Goal: Task Accomplishment & Management: Complete application form

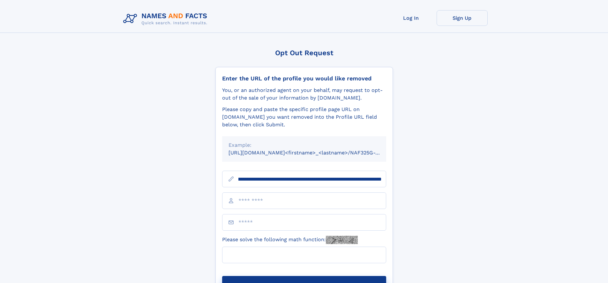
scroll to position [0, 85]
type input "**********"
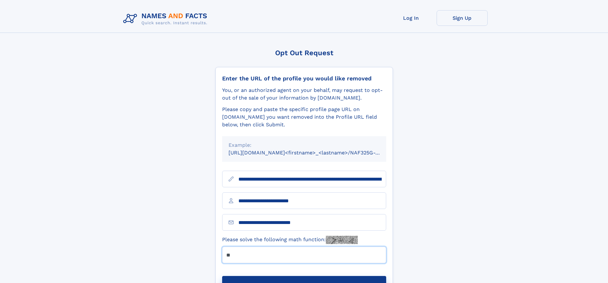
type input "**"
click at [304, 276] on button "Submit Opt Out Request" at bounding box center [304, 286] width 164 height 20
